Goal: Navigation & Orientation: Go to known website

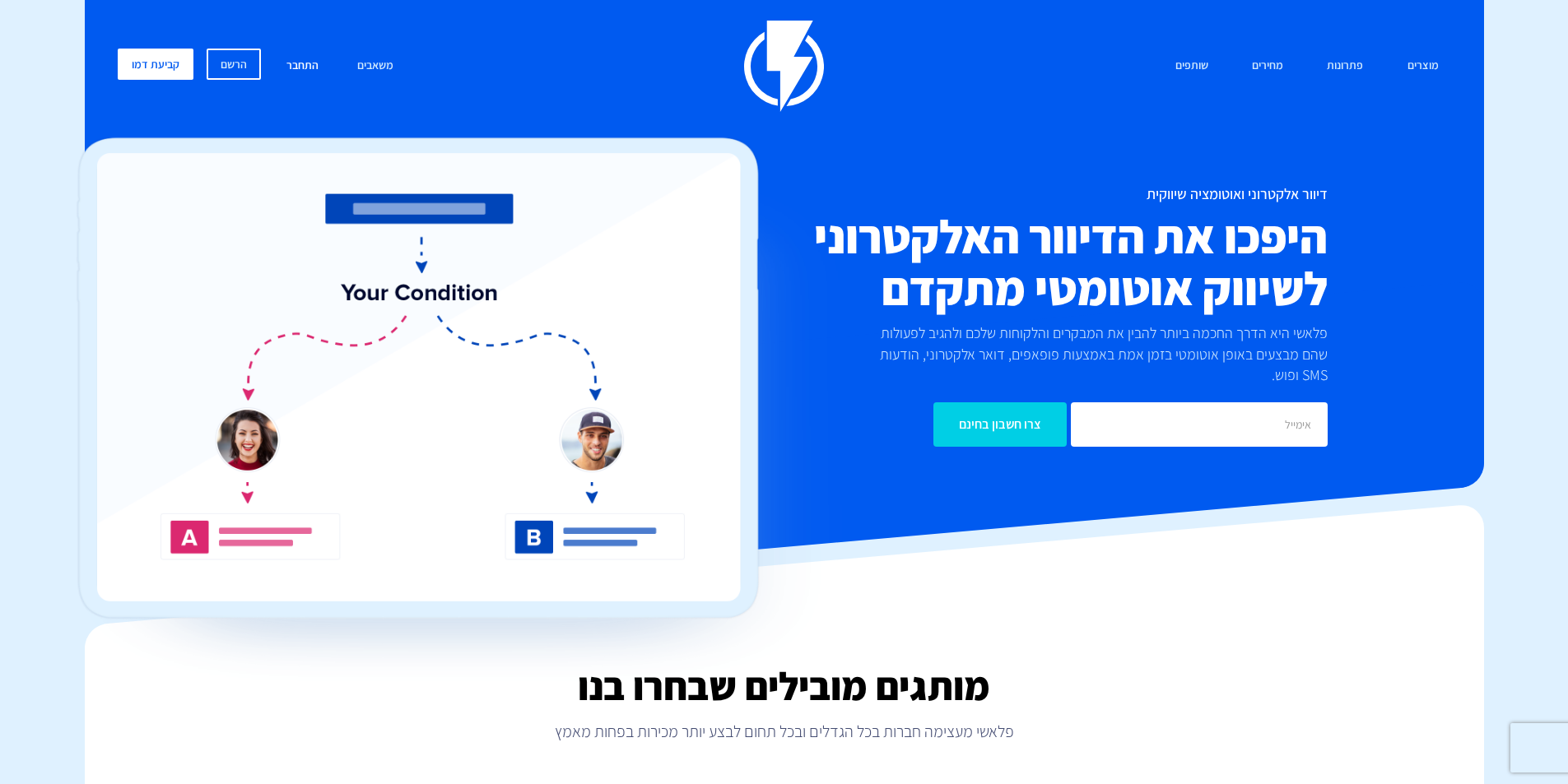
click at [301, 58] on link "התחבר" at bounding box center [302, 66] width 57 height 36
click at [299, 64] on link "התחבר" at bounding box center [302, 66] width 57 height 36
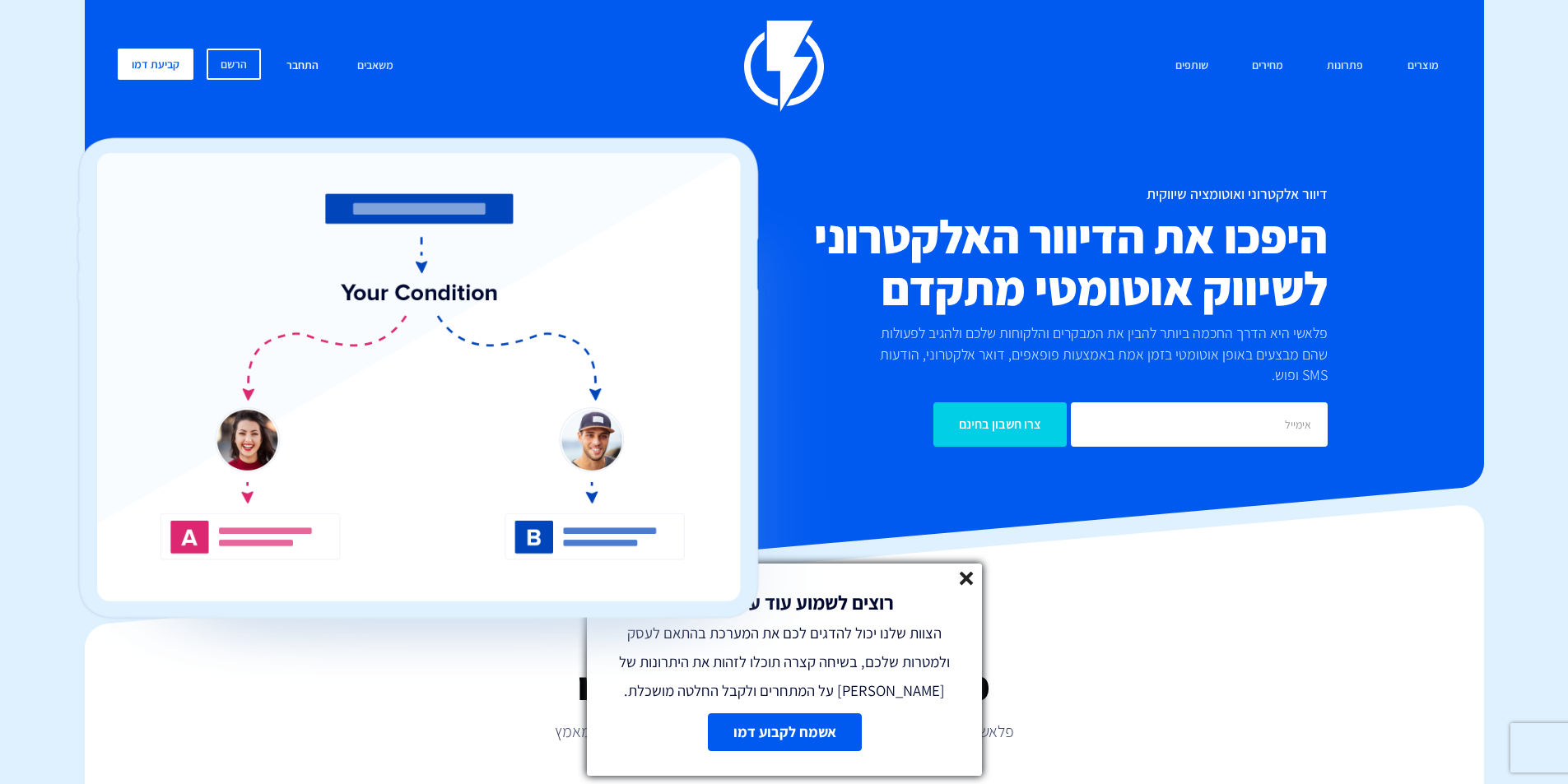
click at [298, 68] on link "התחבר" at bounding box center [302, 66] width 57 height 36
